Goal: Transaction & Acquisition: Purchase product/service

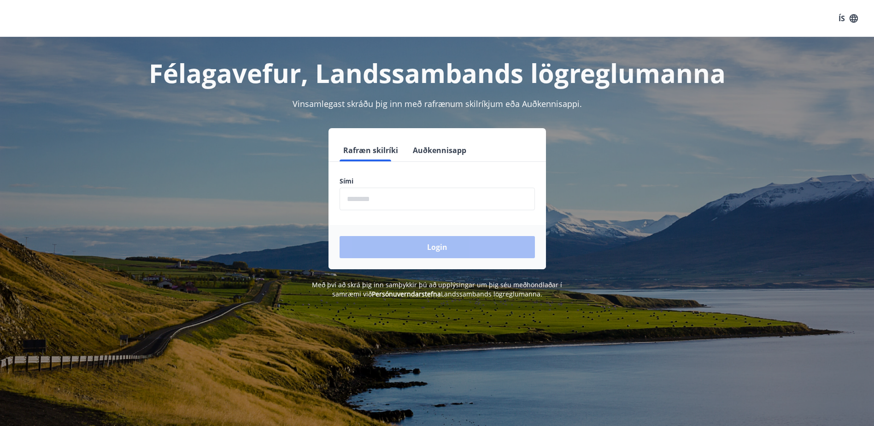
click at [417, 200] on input "phone" at bounding box center [437, 199] width 195 height 23
type input "********"
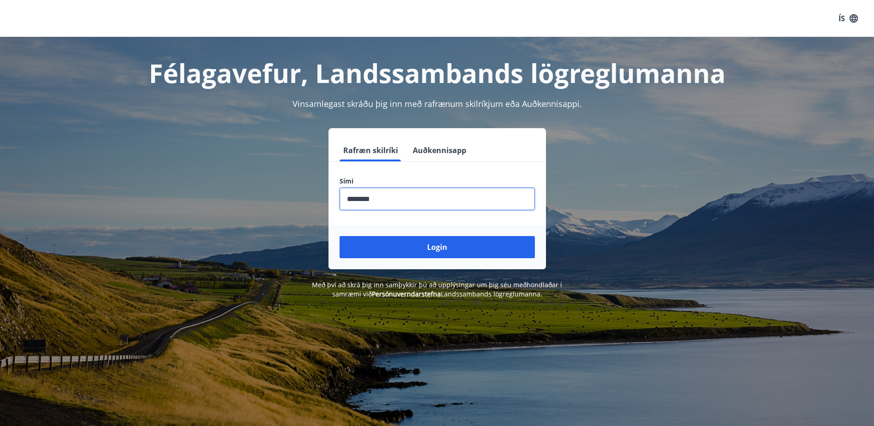
click at [411, 248] on button "Login" at bounding box center [437, 247] width 195 height 22
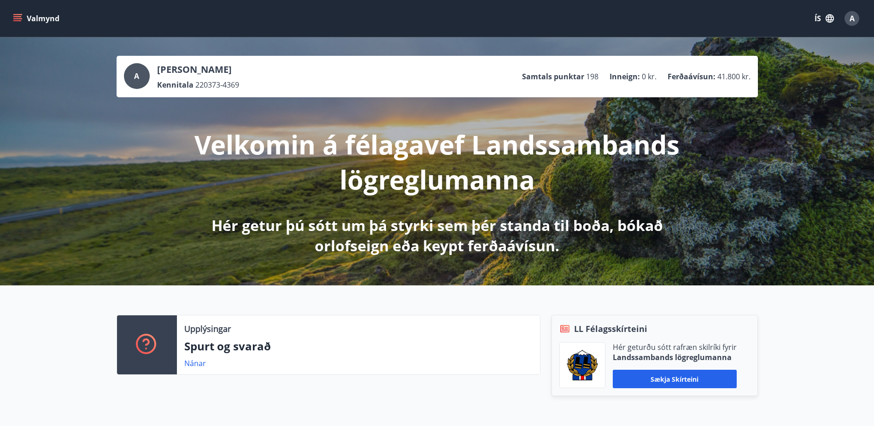
click at [21, 15] on icon "menu" at bounding box center [17, 18] width 9 height 9
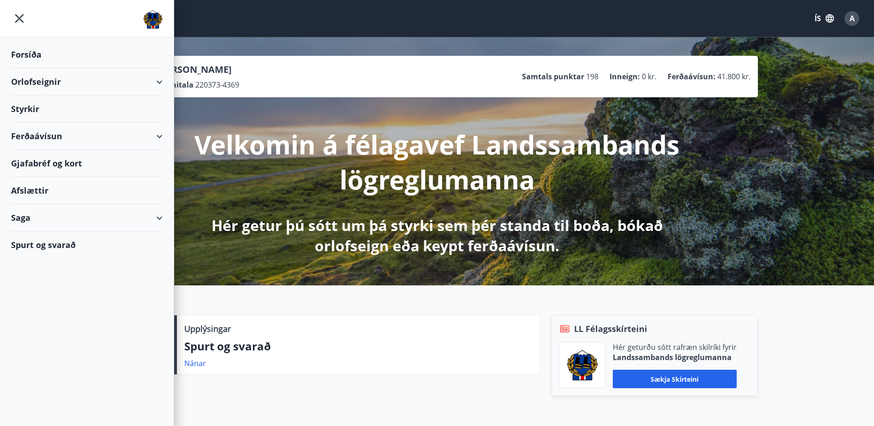
click at [32, 107] on div "Styrkir" at bounding box center [87, 108] width 152 height 27
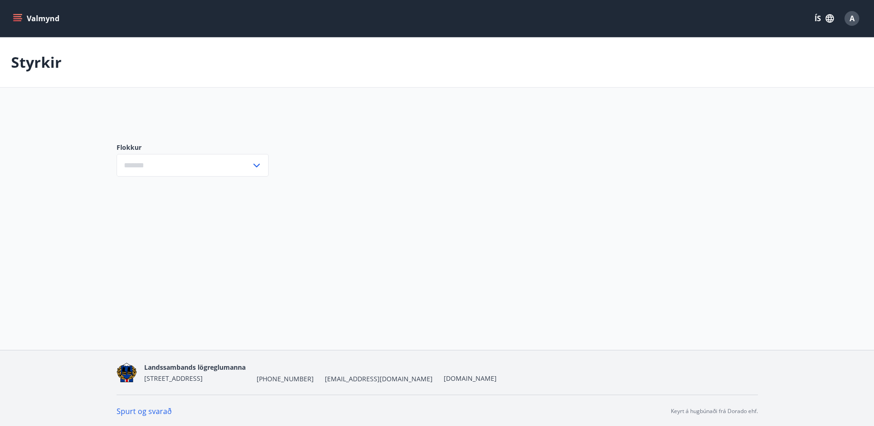
type input "***"
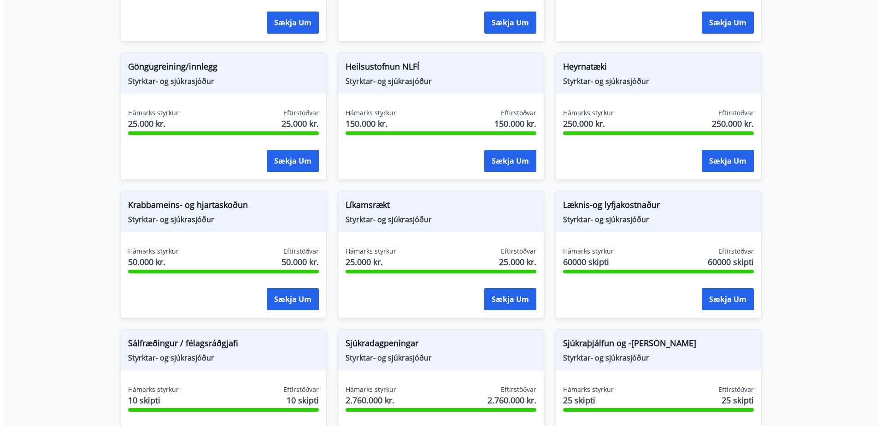
scroll to position [507, 0]
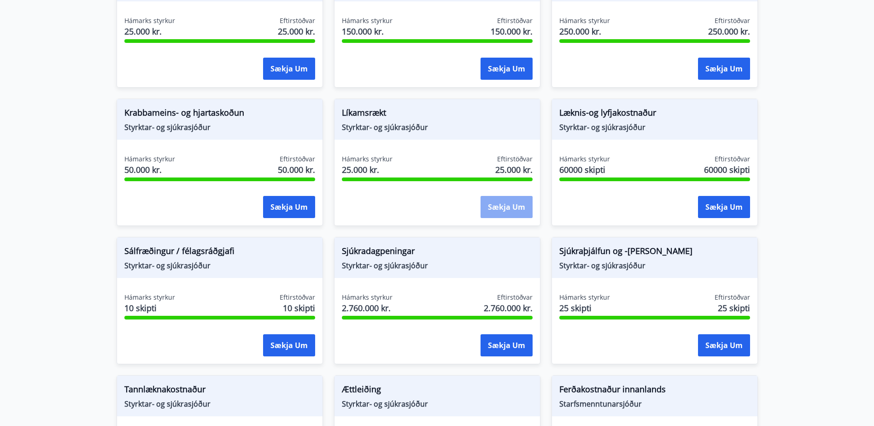
click at [505, 206] on button "Sækja um" at bounding box center [507, 207] width 52 height 22
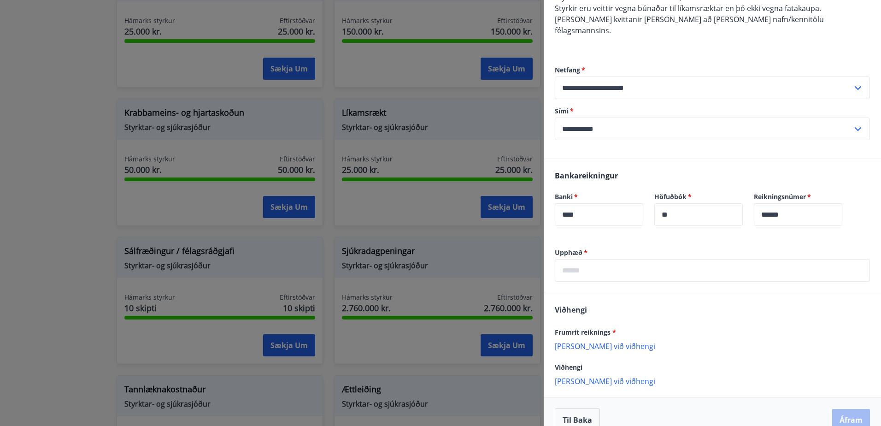
scroll to position [111, 0]
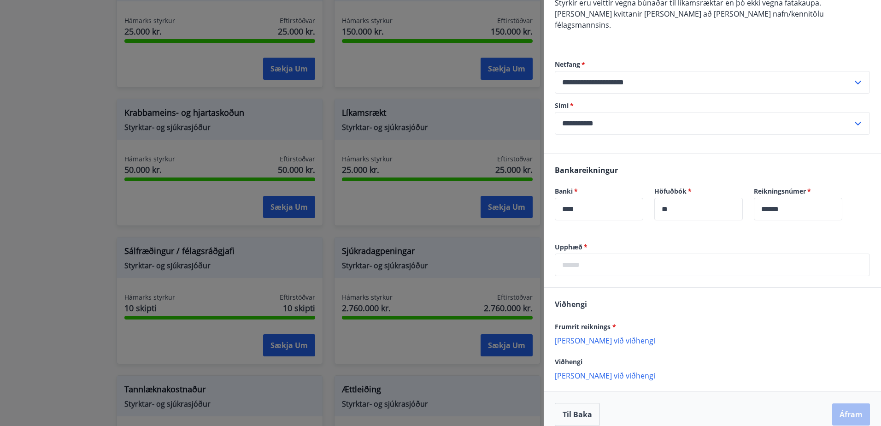
click at [599, 336] on p "Bæta við viðhengi" at bounding box center [712, 340] width 315 height 9
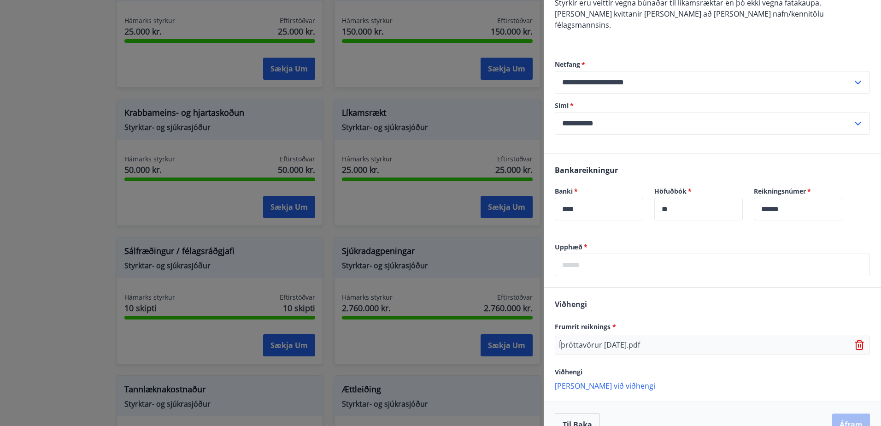
click at [598, 256] on input "text" at bounding box center [712, 264] width 315 height 23
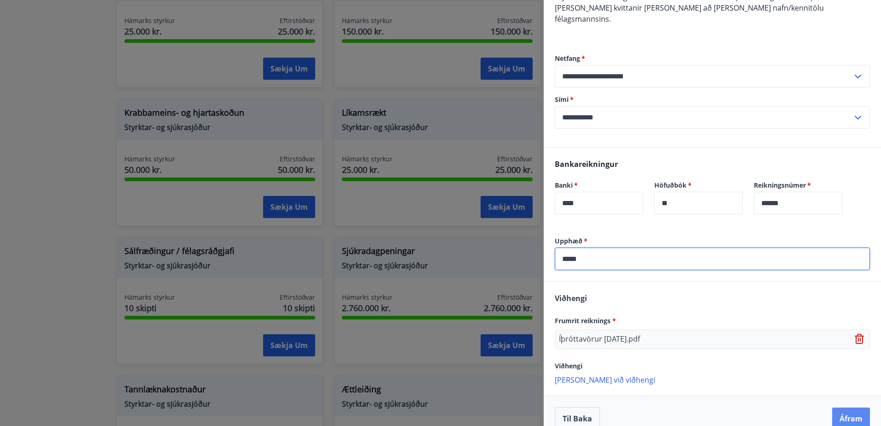
scroll to position [121, 0]
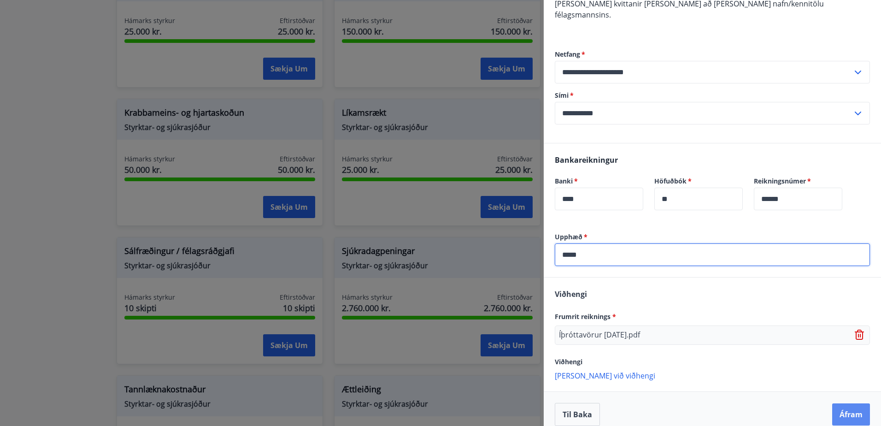
type input "*****"
click at [859, 406] on button "Áfram" at bounding box center [851, 414] width 38 height 22
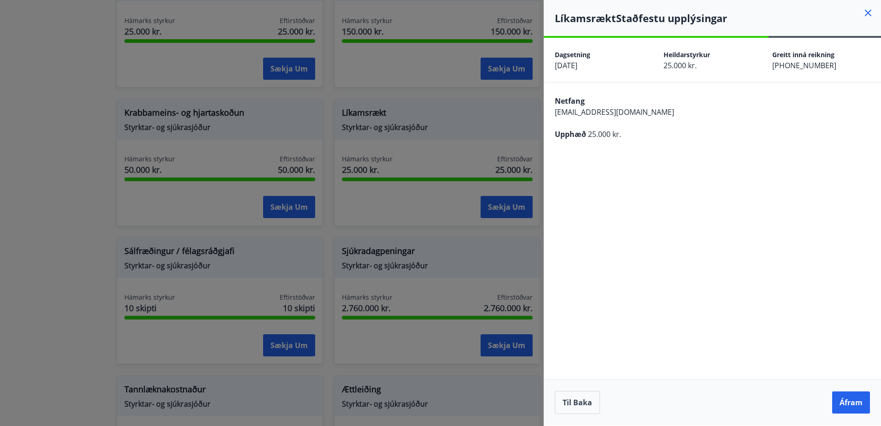
scroll to position [0, 0]
click at [856, 404] on button "Áfram" at bounding box center [851, 402] width 38 height 22
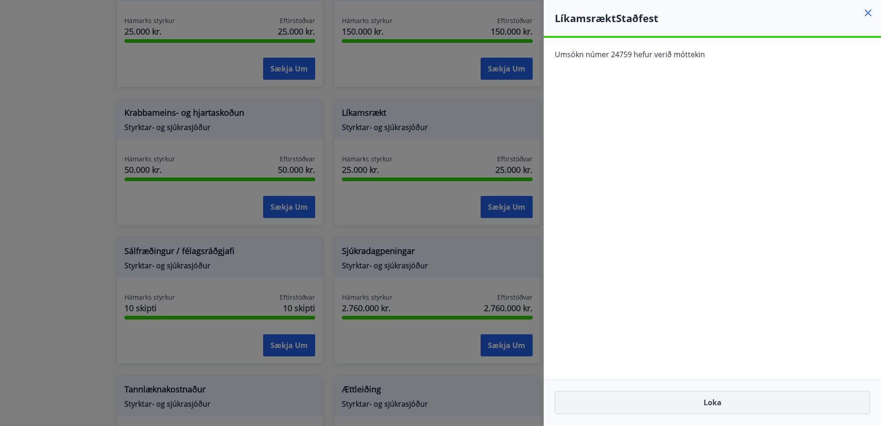
click at [740, 401] on button "Loka" at bounding box center [712, 402] width 315 height 23
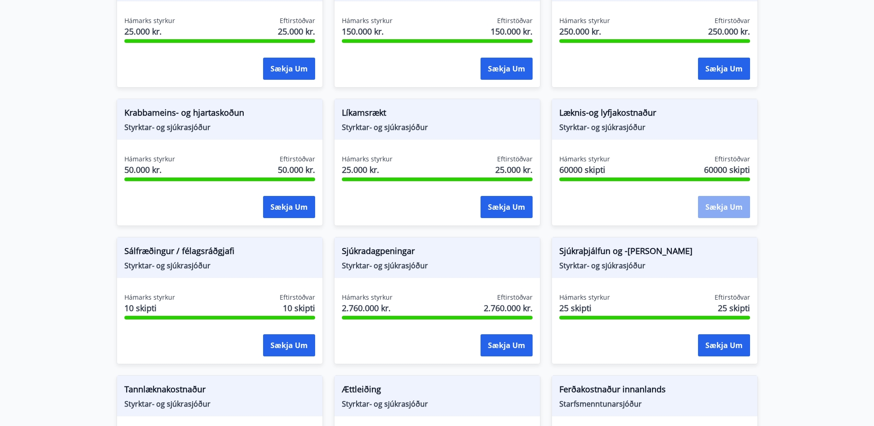
click at [725, 200] on button "Sækja um" at bounding box center [724, 207] width 52 height 22
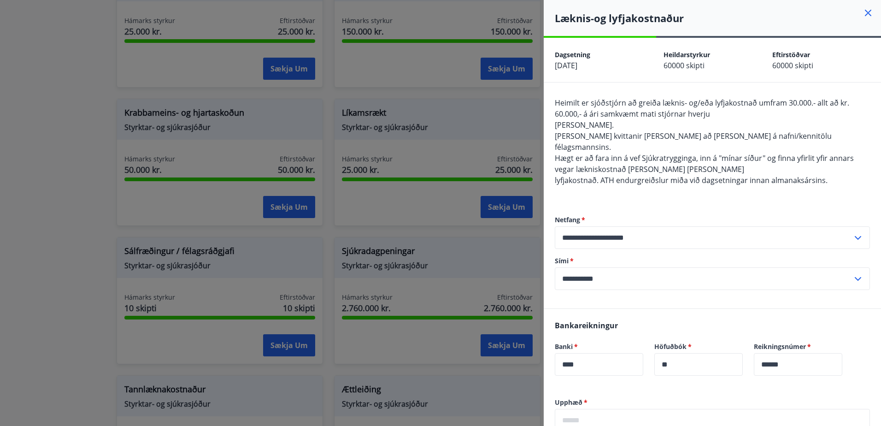
click at [864, 10] on icon at bounding box center [868, 12] width 11 height 11
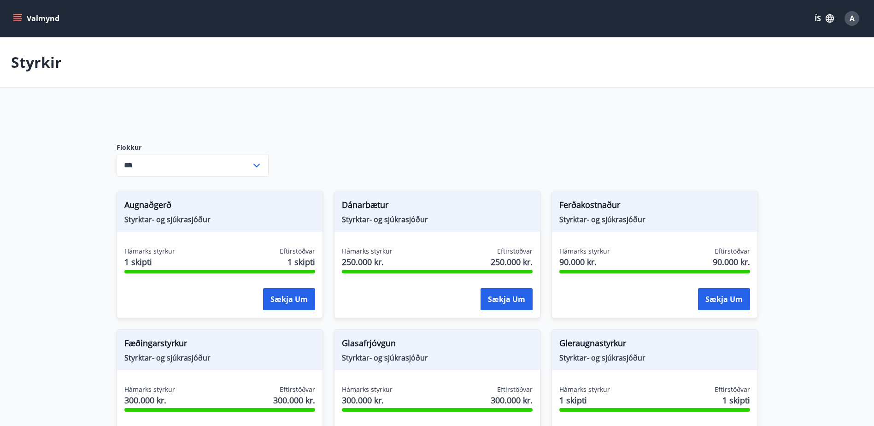
click at [26, 18] on button "Valmynd" at bounding box center [37, 18] width 52 height 17
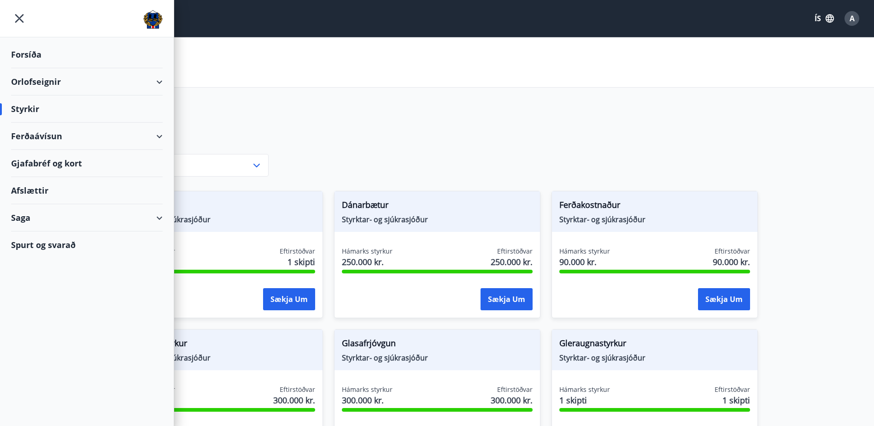
click at [37, 135] on div "Ferðaávísun" at bounding box center [87, 136] width 152 height 27
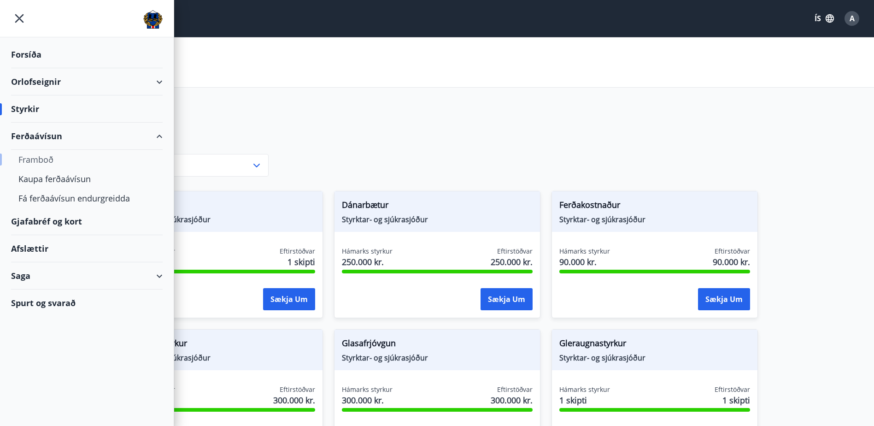
click at [38, 159] on div "Framboð" at bounding box center [86, 159] width 137 height 19
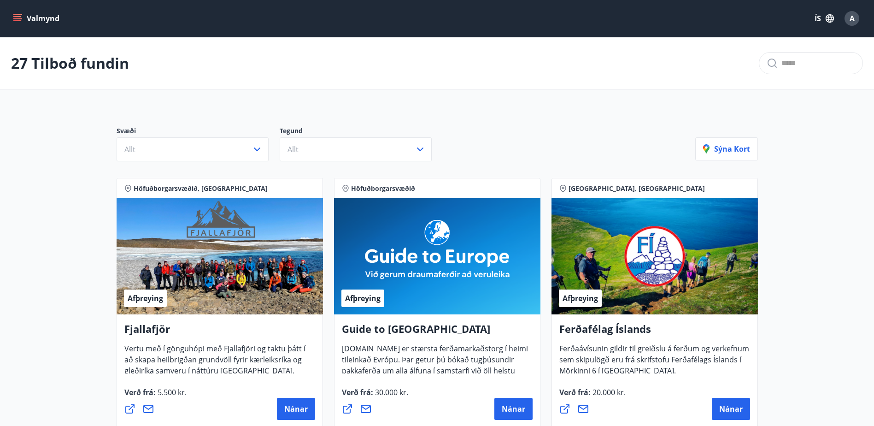
click at [15, 21] on icon "menu" at bounding box center [17, 20] width 8 height 1
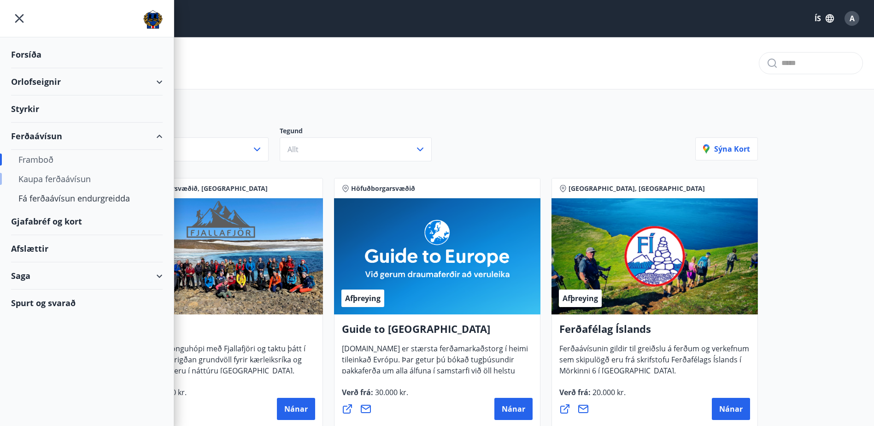
click at [61, 178] on div "Kaupa ferðaávísun" at bounding box center [86, 178] width 137 height 19
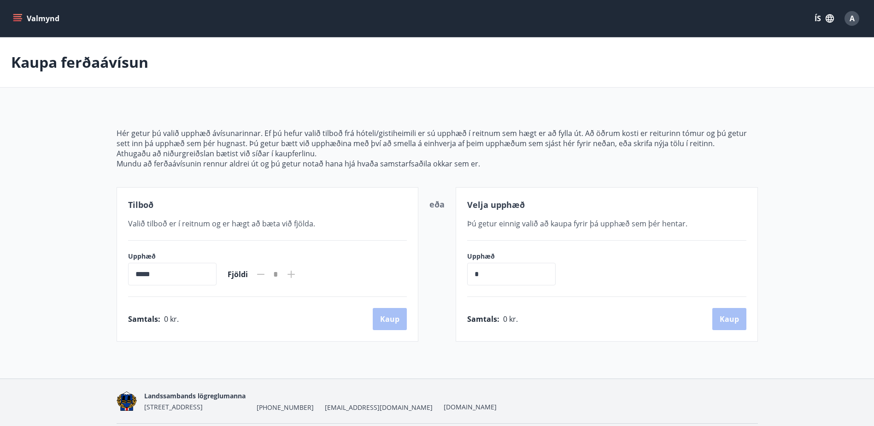
click at [18, 21] on icon "menu" at bounding box center [17, 20] width 8 height 1
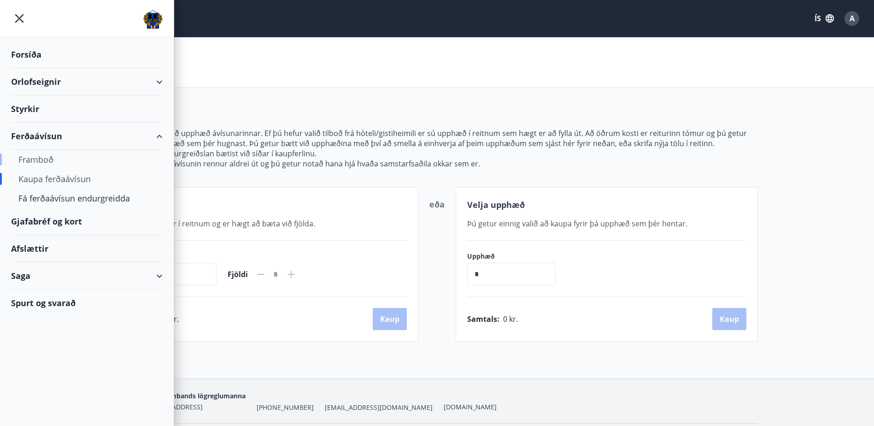
click at [33, 160] on div "Framboð" at bounding box center [86, 159] width 137 height 19
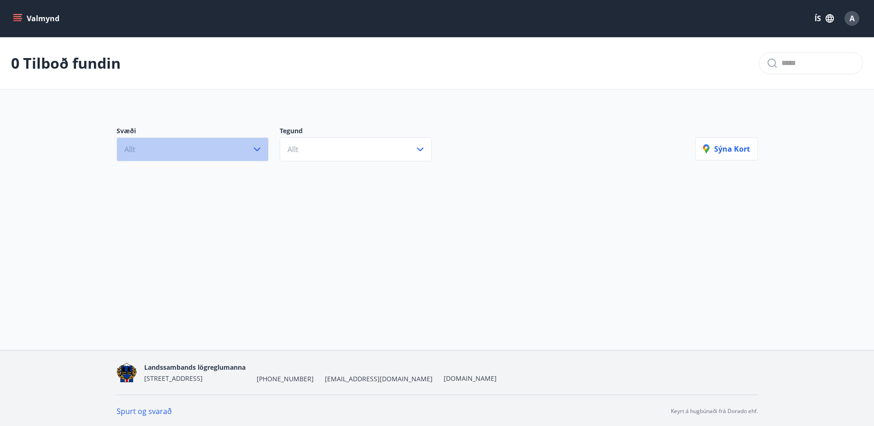
click at [202, 155] on button "Allt" at bounding box center [193, 149] width 152 height 24
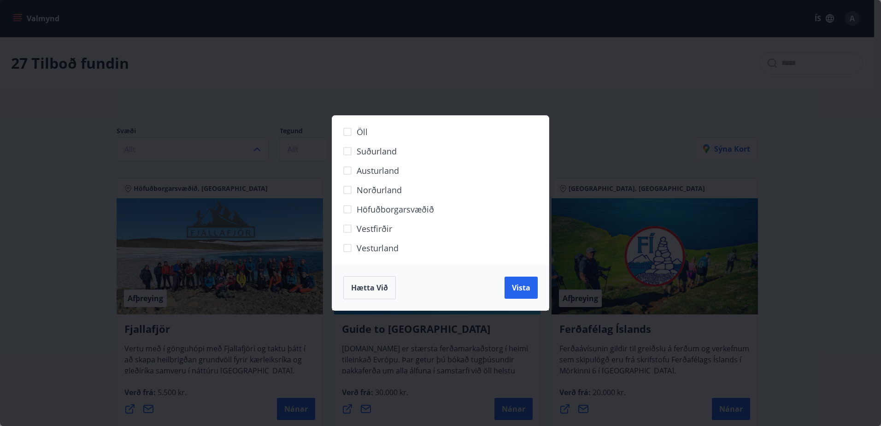
click at [382, 287] on span "Hætta við" at bounding box center [369, 288] width 37 height 10
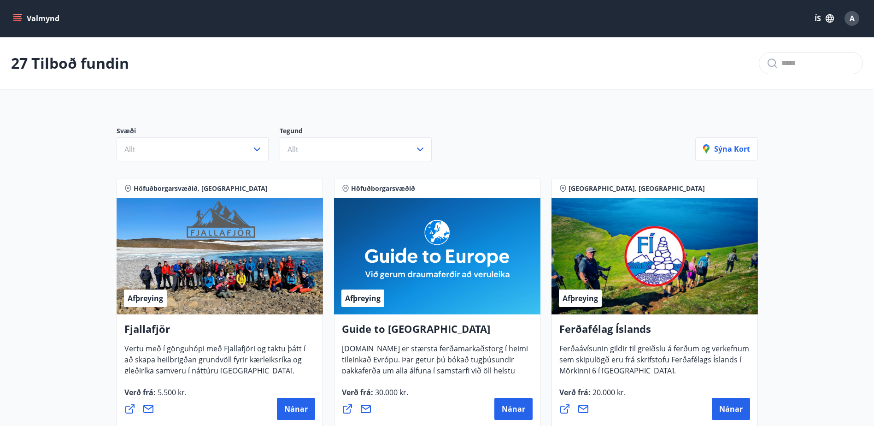
click at [21, 14] on icon "menu" at bounding box center [18, 14] width 10 height 1
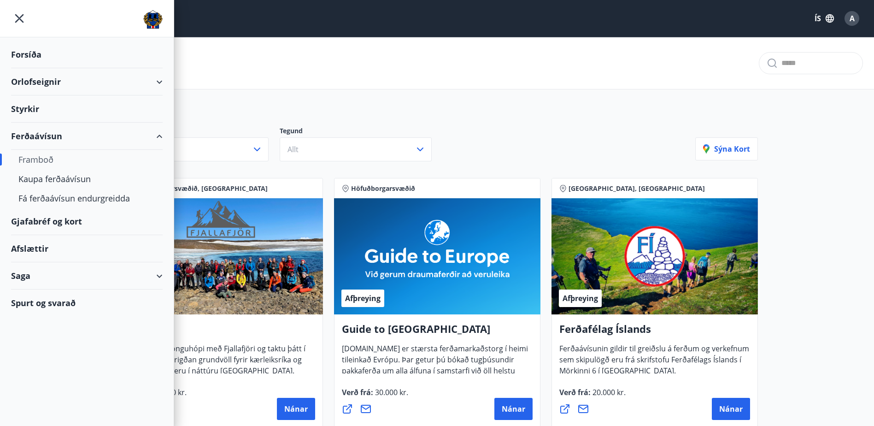
click at [158, 276] on div "Saga" at bounding box center [87, 275] width 152 height 27
click at [47, 301] on div "Ferðaávísun" at bounding box center [86, 298] width 137 height 19
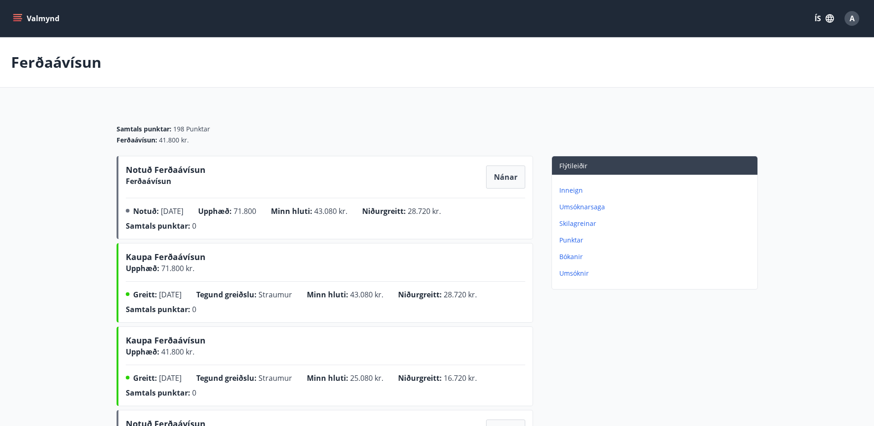
click at [13, 12] on button "Valmynd" at bounding box center [37, 18] width 52 height 17
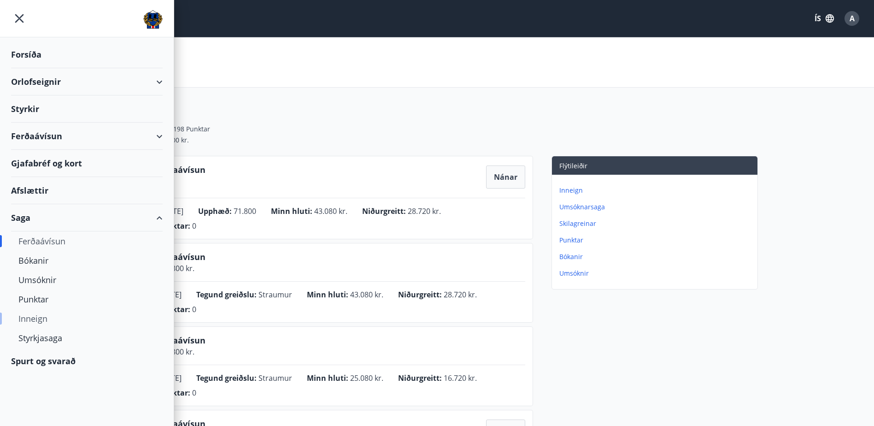
click at [37, 319] on div "Inneign" at bounding box center [86, 318] width 137 height 19
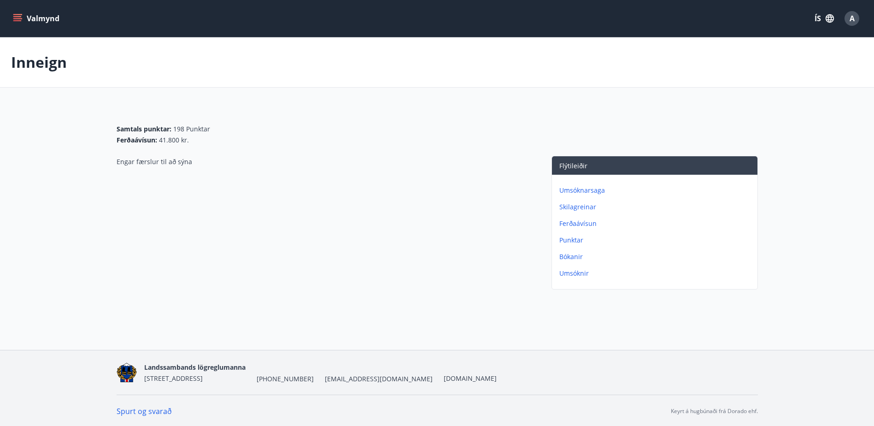
click at [19, 19] on icon "menu" at bounding box center [17, 18] width 9 height 9
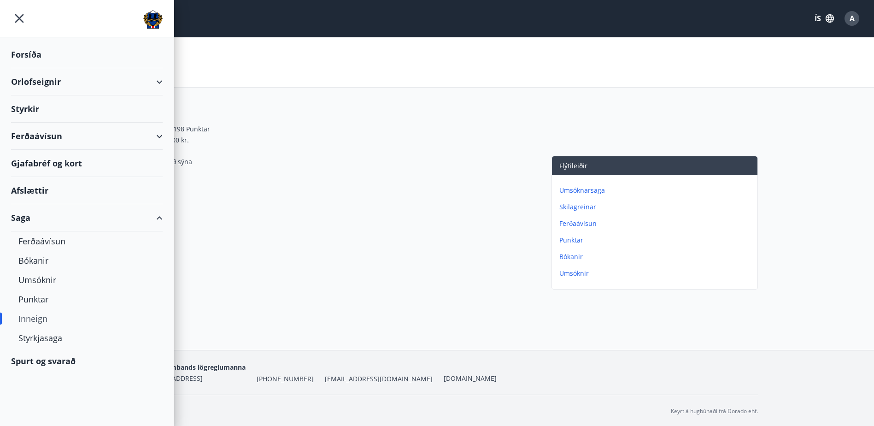
click at [36, 134] on div "Ferðaávísun" at bounding box center [87, 136] width 152 height 27
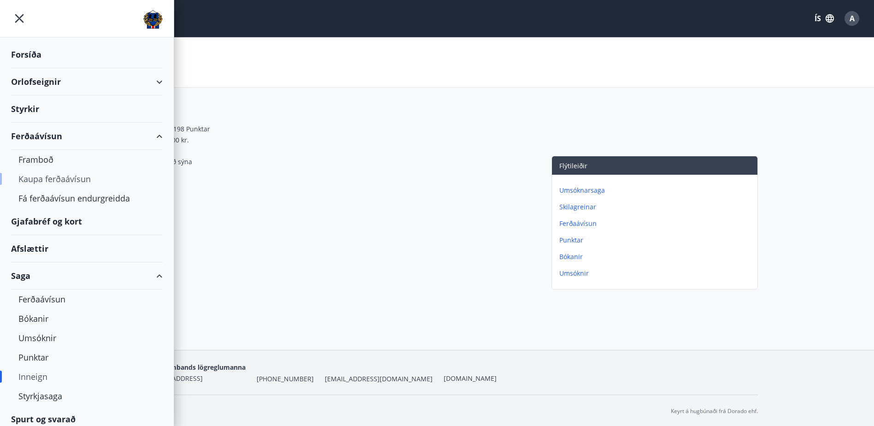
click at [48, 172] on div "Kaupa ferðaávísun" at bounding box center [86, 178] width 137 height 19
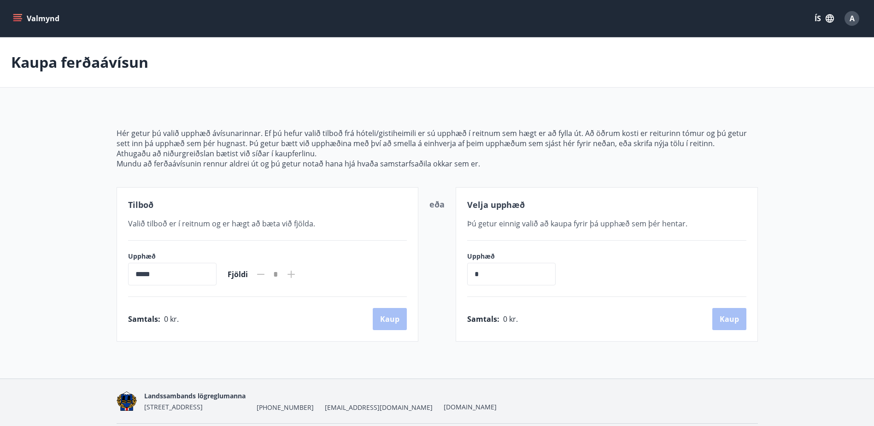
click at [18, 24] on button "Valmynd" at bounding box center [37, 18] width 52 height 17
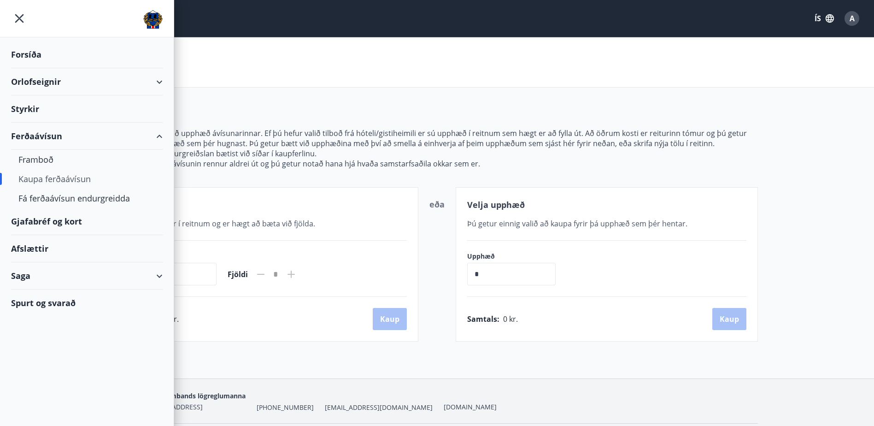
click at [52, 179] on div "Kaupa ferðaávísun" at bounding box center [86, 178] width 137 height 19
click at [44, 159] on div "Framboð" at bounding box center [86, 159] width 137 height 19
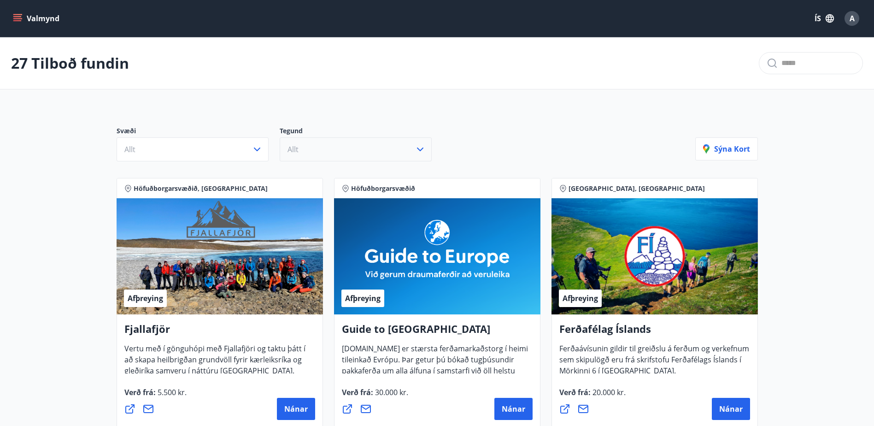
click at [314, 150] on button "Allt" at bounding box center [356, 149] width 152 height 24
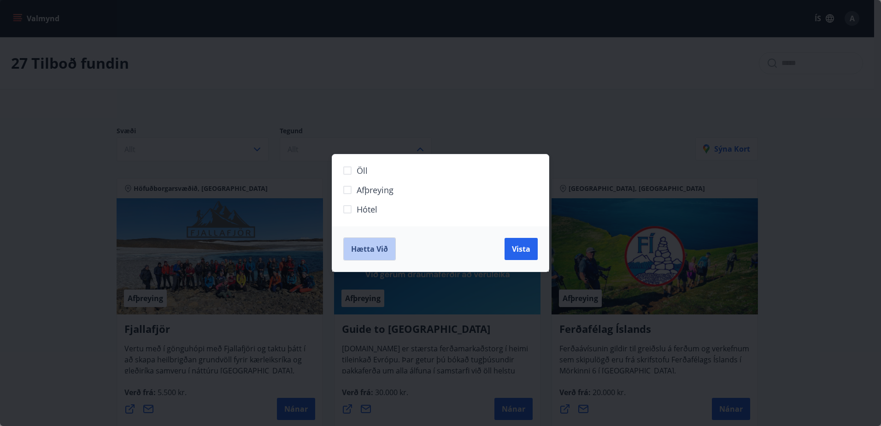
click at [368, 247] on span "Hætta við" at bounding box center [369, 249] width 37 height 10
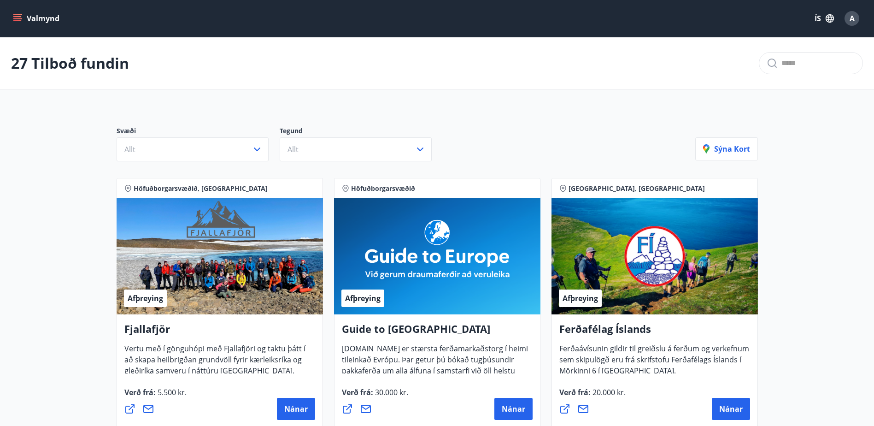
click at [18, 16] on icon "menu" at bounding box center [17, 16] width 8 height 1
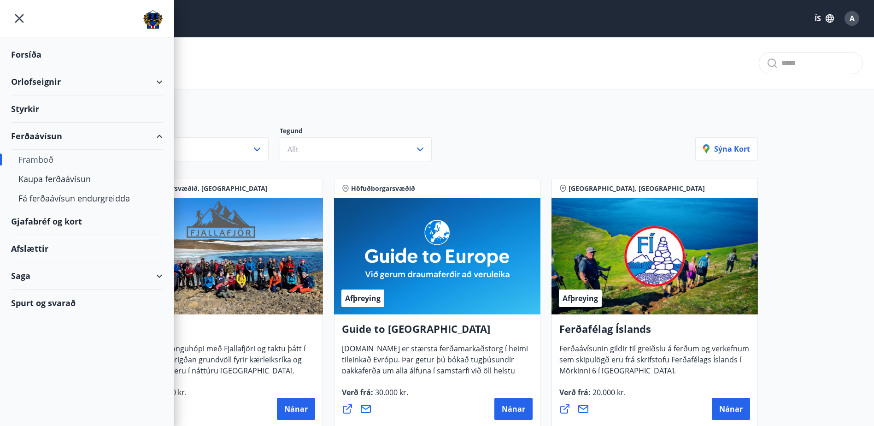
click at [58, 219] on div "Gjafabréf og kort" at bounding box center [87, 221] width 152 height 27
